Goal: Task Accomplishment & Management: Manage account settings

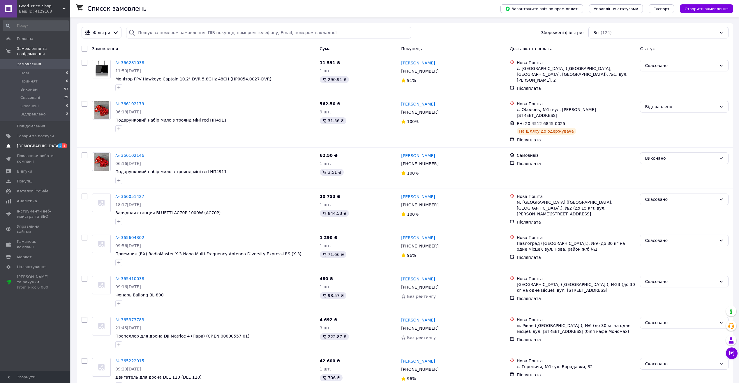
click at [48, 143] on span "[DEMOGRAPHIC_DATA]" at bounding box center [35, 145] width 37 height 5
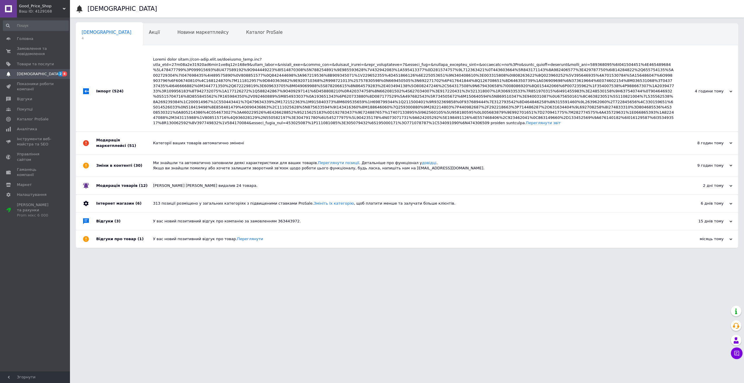
click at [163, 75] on div "Переглянути звіт" at bounding box center [413, 91] width 521 height 69
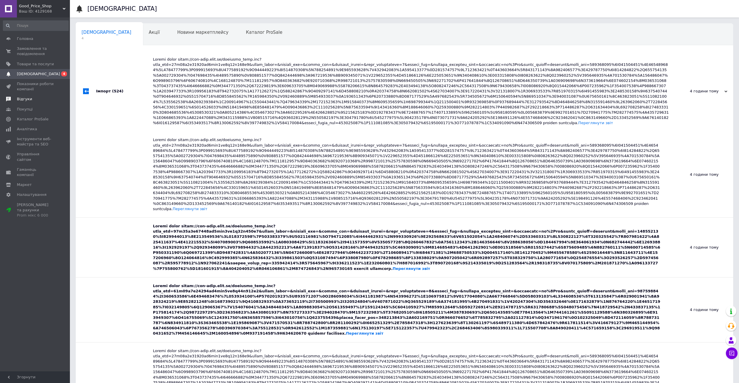
click at [35, 98] on span "Відгуки" at bounding box center [35, 98] width 37 height 5
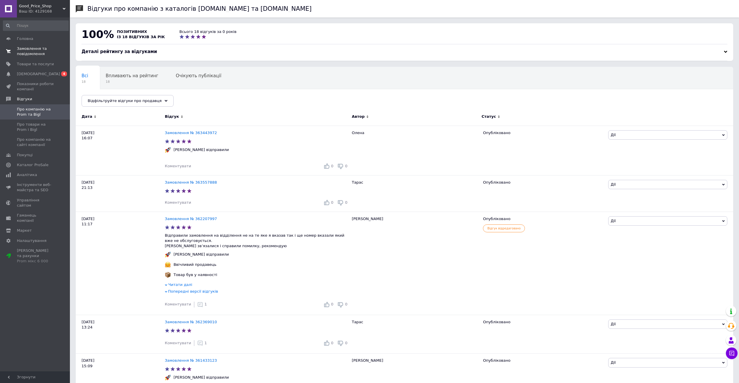
click at [39, 49] on span "Замовлення та повідомлення" at bounding box center [35, 51] width 37 height 10
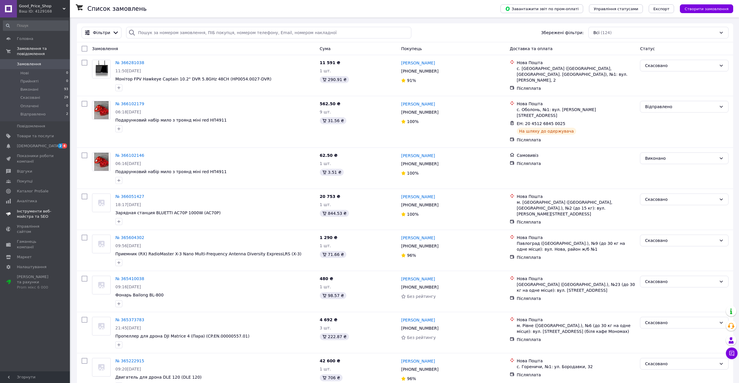
drag, startPoint x: 45, startPoint y: 142, endPoint x: 45, endPoint y: 140, distance: 2.9
click at [45, 143] on span "[DEMOGRAPHIC_DATA]" at bounding box center [35, 145] width 37 height 5
